Goal: Find specific page/section: Find specific page/section

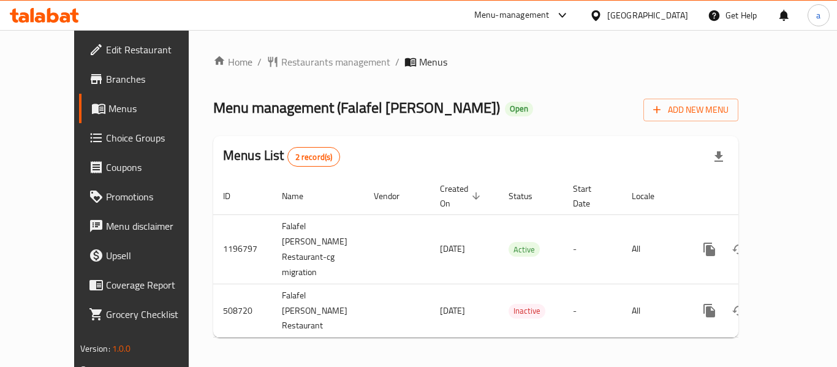
click at [625, 15] on div "United Arab Emirates" at bounding box center [647, 15] width 81 height 13
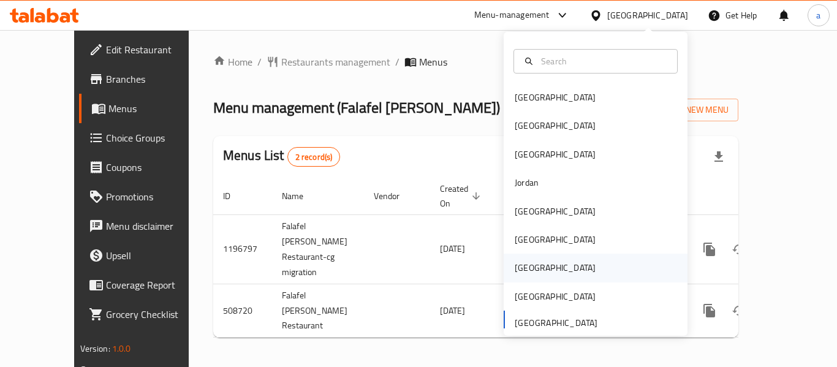
click at [517, 271] on div "[GEOGRAPHIC_DATA]" at bounding box center [555, 267] width 81 height 13
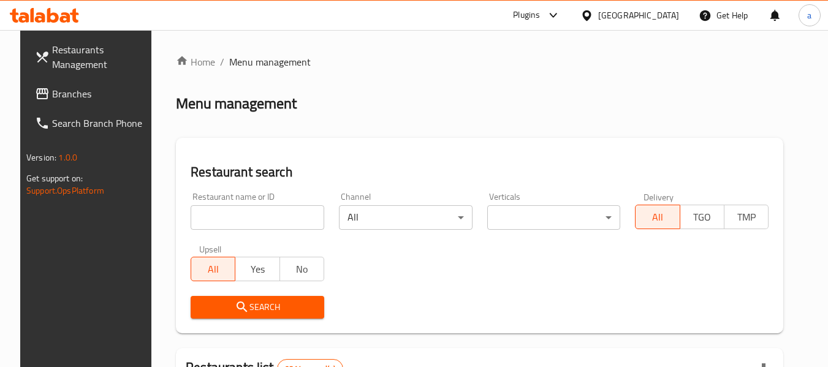
click at [73, 99] on span "Branches" at bounding box center [100, 93] width 97 height 15
